Goal: Check status: Check status

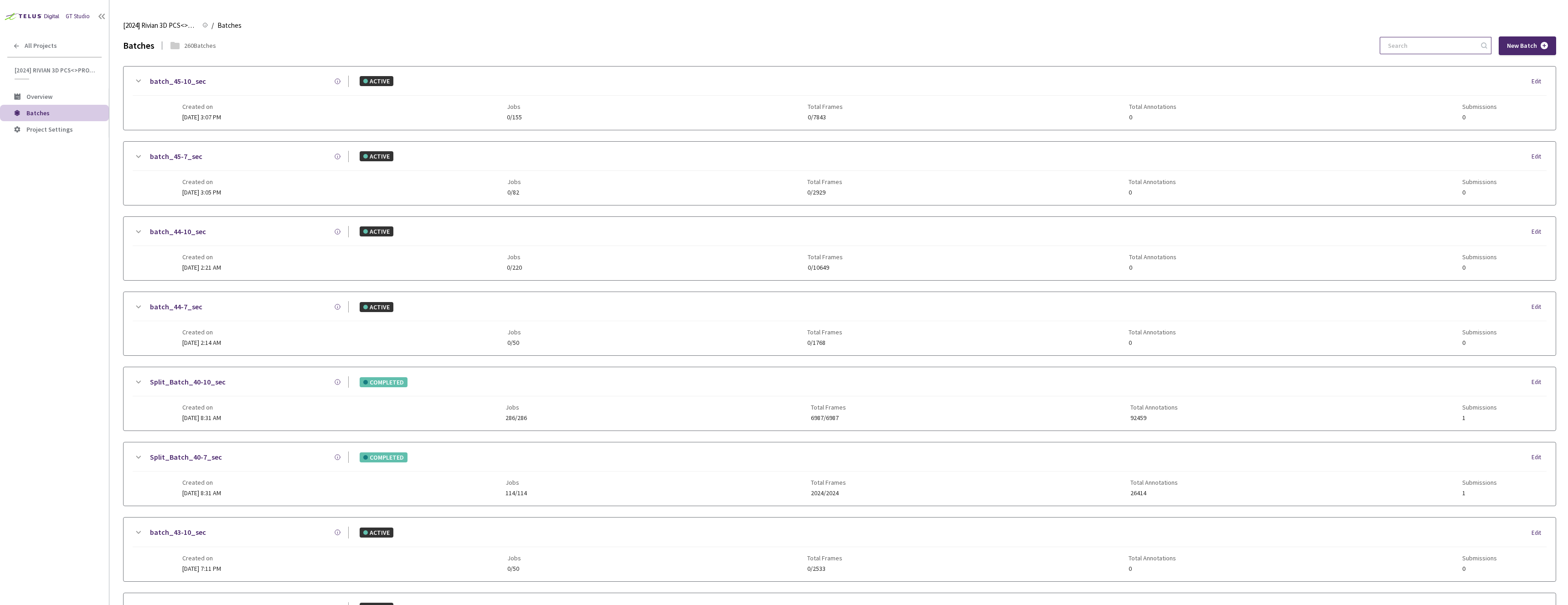
click at [1446, 44] on input at bounding box center [1431, 45] width 97 height 16
type input "9-7"
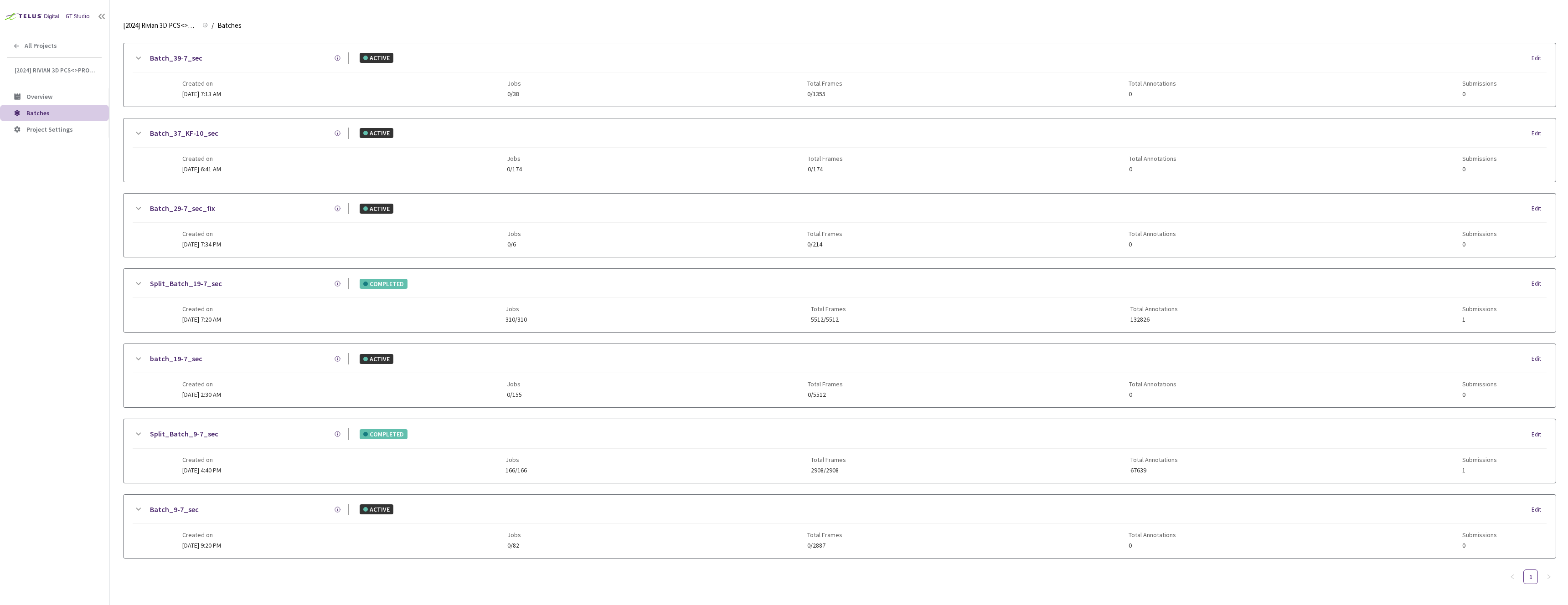
click at [233, 433] on div "Split_Batch_9-7_sec" at bounding box center [246, 434] width 205 height 12
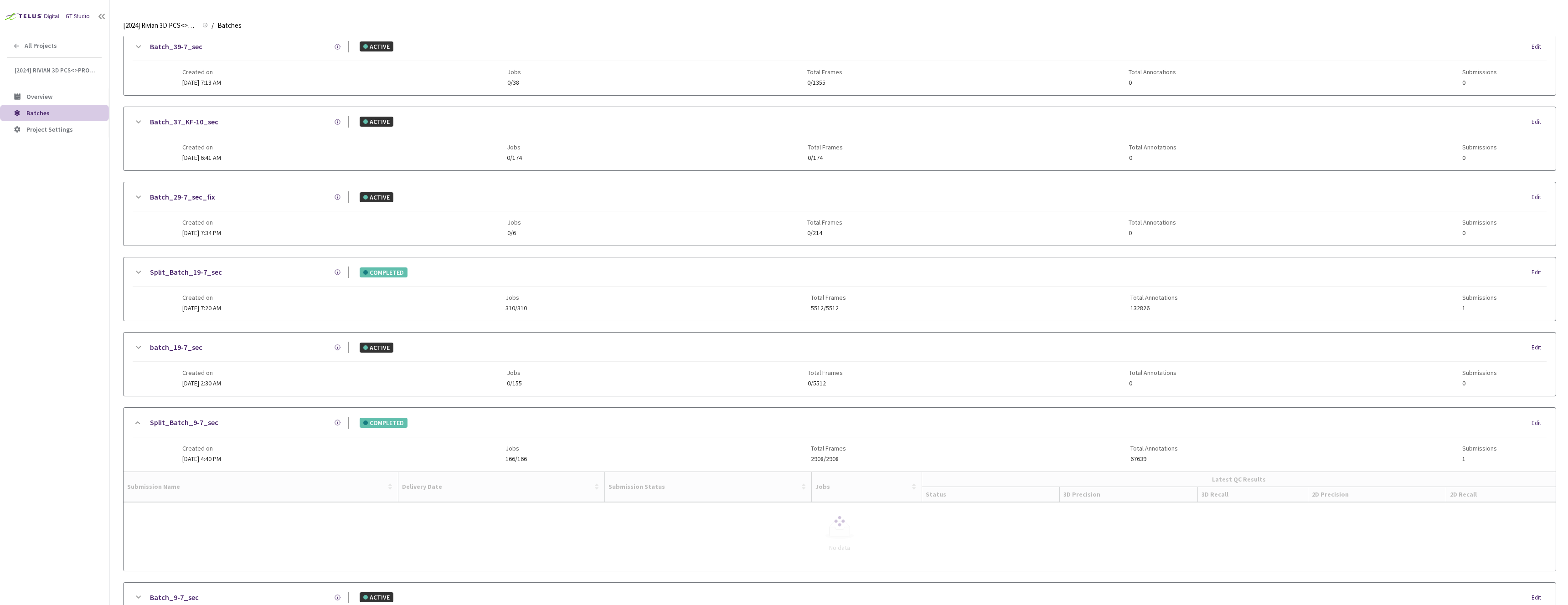
scroll to position [125, 0]
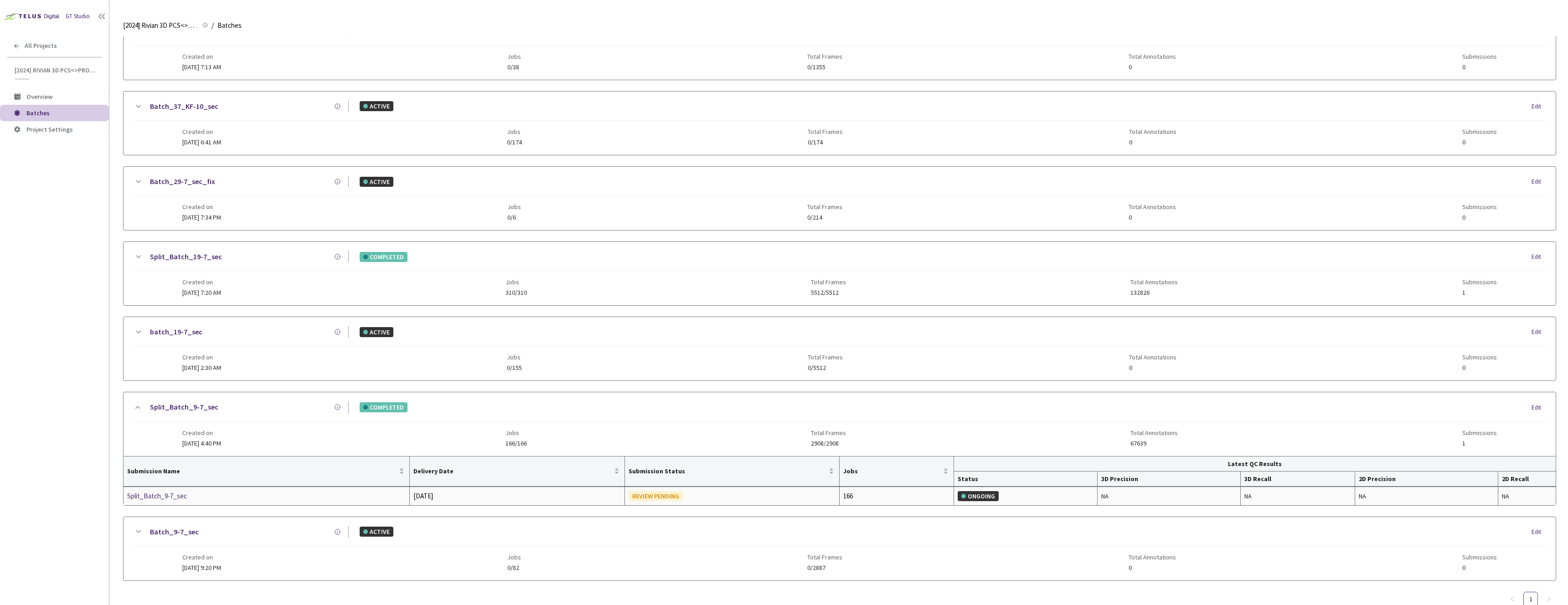
click at [180, 498] on div "Split_Batch_9-7_sec" at bounding box center [175, 496] width 97 height 11
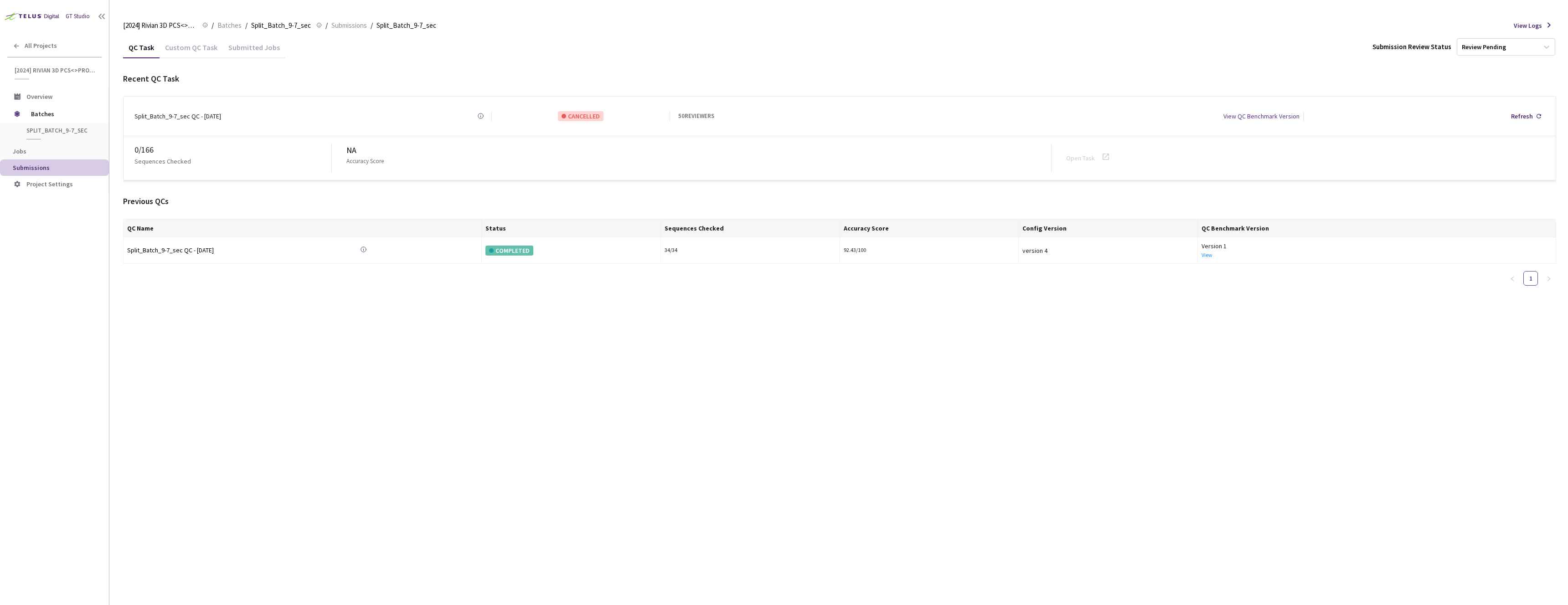
click at [187, 46] on div "Custom QC Task" at bounding box center [191, 50] width 63 height 15
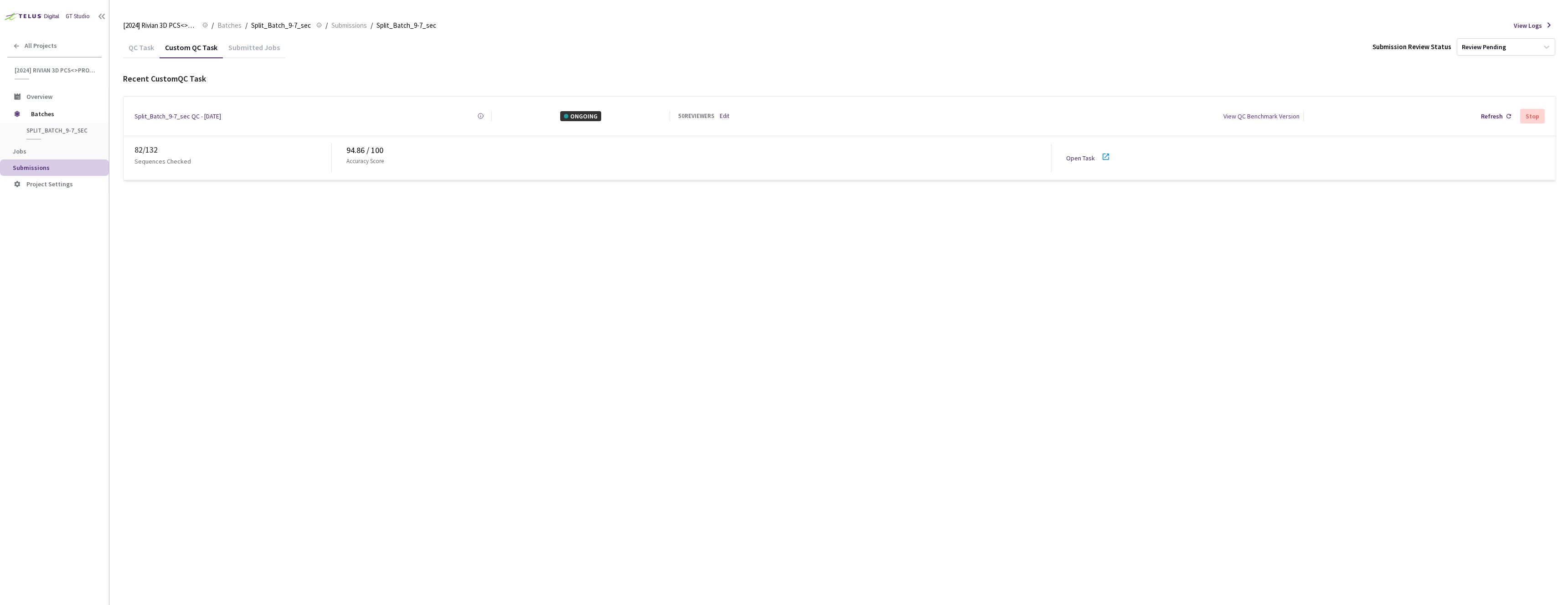
click at [1088, 161] on div "82 / 132 Sequences Checked 94.86 / 100 Accuracy Score Open Task" at bounding box center [839, 158] width 1432 height 44
click at [1089, 154] on link "Open Task" at bounding box center [1080, 158] width 29 height 8
